Goal: Communication & Community: Ask a question

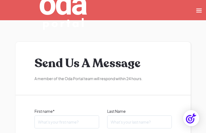
type input "[DEMOGRAPHIC_DATA]"
type input "xhJsqFyOJfAvrq"
type input "jcGvstRbp"
type input "HBLYuDKetgPiz"
type input "[EMAIL_ADDRESS][DOMAIN_NAME]"
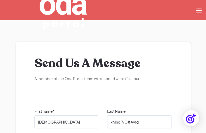
checkbox input "false"
checkbox input "true"
checkbox input "false"
checkbox input "true"
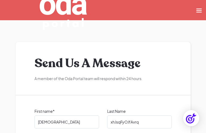
checkbox input "true"
checkbox input "false"
